Goal: Find specific page/section: Find specific page/section

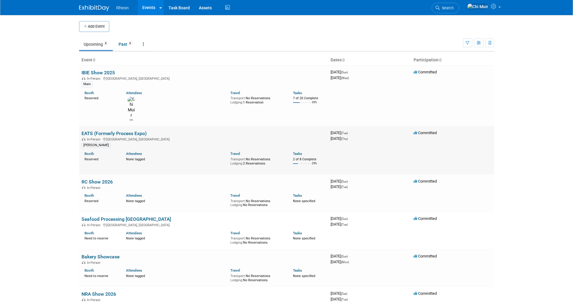
click at [109, 130] on link "EATS (Formerly Process Expo)" at bounding box center [113, 133] width 65 height 6
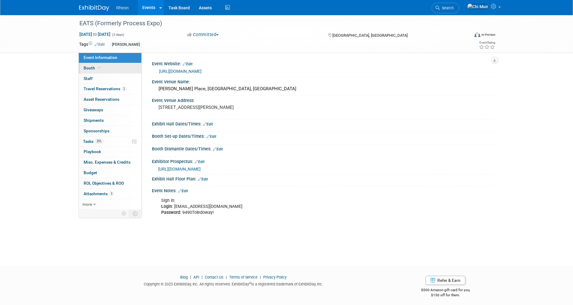
click at [105, 71] on link "Booth" at bounding box center [110, 68] width 63 height 10
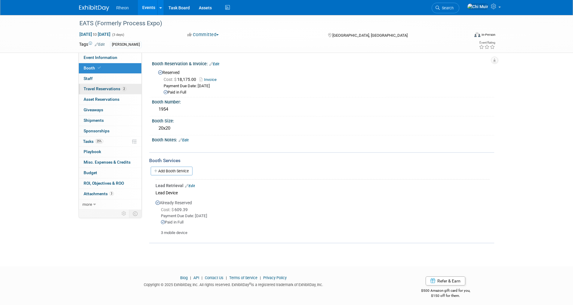
click at [107, 87] on span "Travel Reservations 2" at bounding box center [105, 88] width 43 height 5
